Goal: Book appointment/travel/reservation

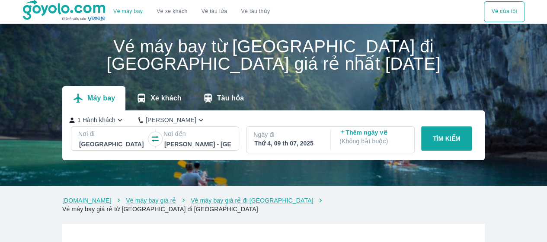
scroll to position [23, 0]
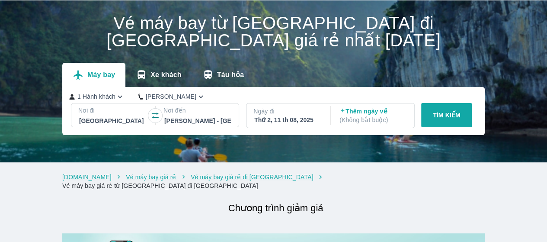
checkbox input "true"
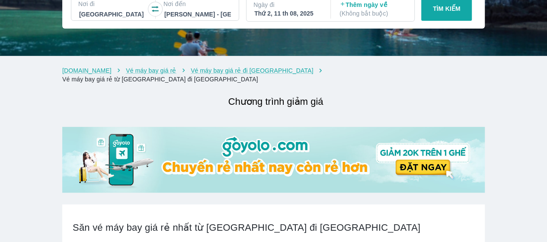
scroll to position [0, 0]
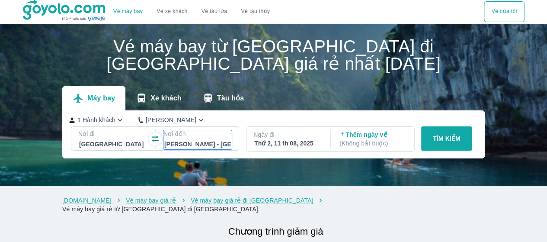
click at [178, 147] on div at bounding box center [197, 144] width 67 height 10
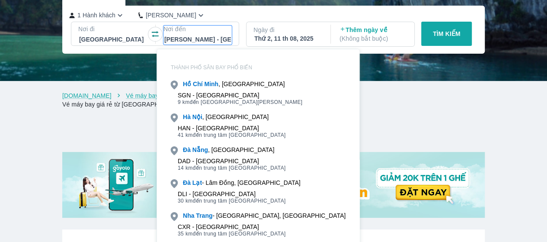
scroll to position [50, 0]
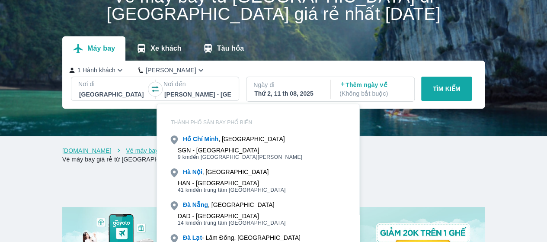
click at [449, 177] on h2 "Chương trình giảm giá" at bounding box center [276, 182] width 418 height 16
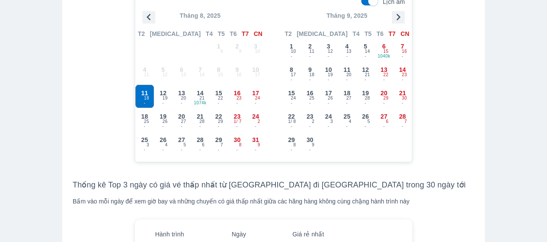
scroll to position [785, 0]
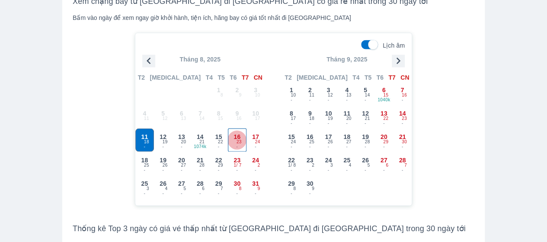
click at [234, 128] on div "16 - 23" at bounding box center [237, 139] width 18 height 22
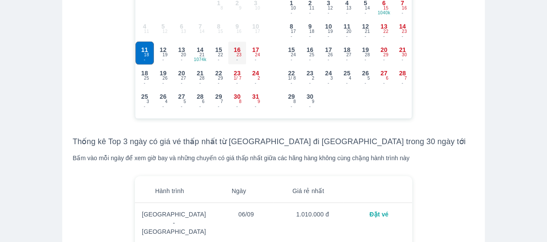
scroll to position [895, 0]
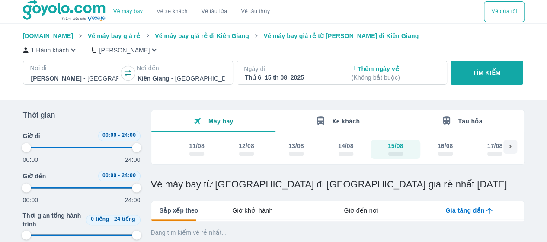
click at [348, 124] on span "Xe khách" at bounding box center [346, 121] width 28 height 7
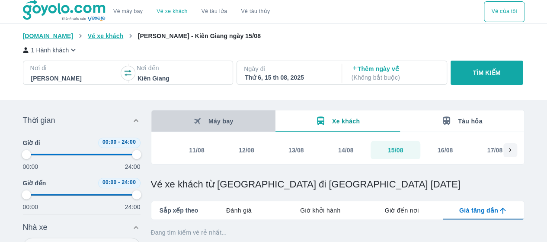
click at [219, 124] on span "Máy bay" at bounding box center [220, 121] width 25 height 7
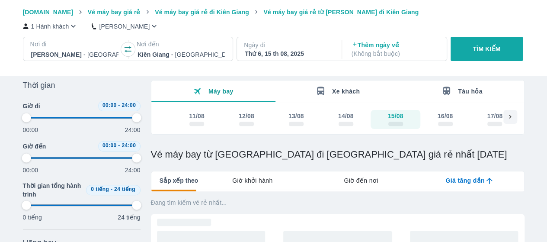
scroll to position [43, 0]
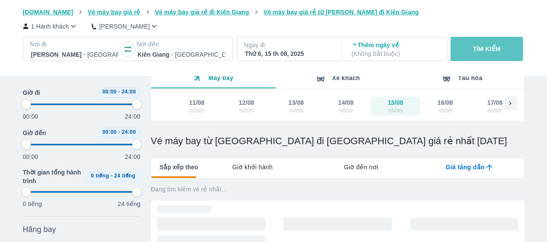
click at [470, 51] on button "TÌM KIẾM" at bounding box center [487, 49] width 72 height 24
type input "97.9166666666667"
